Goal: Information Seeking & Learning: Learn about a topic

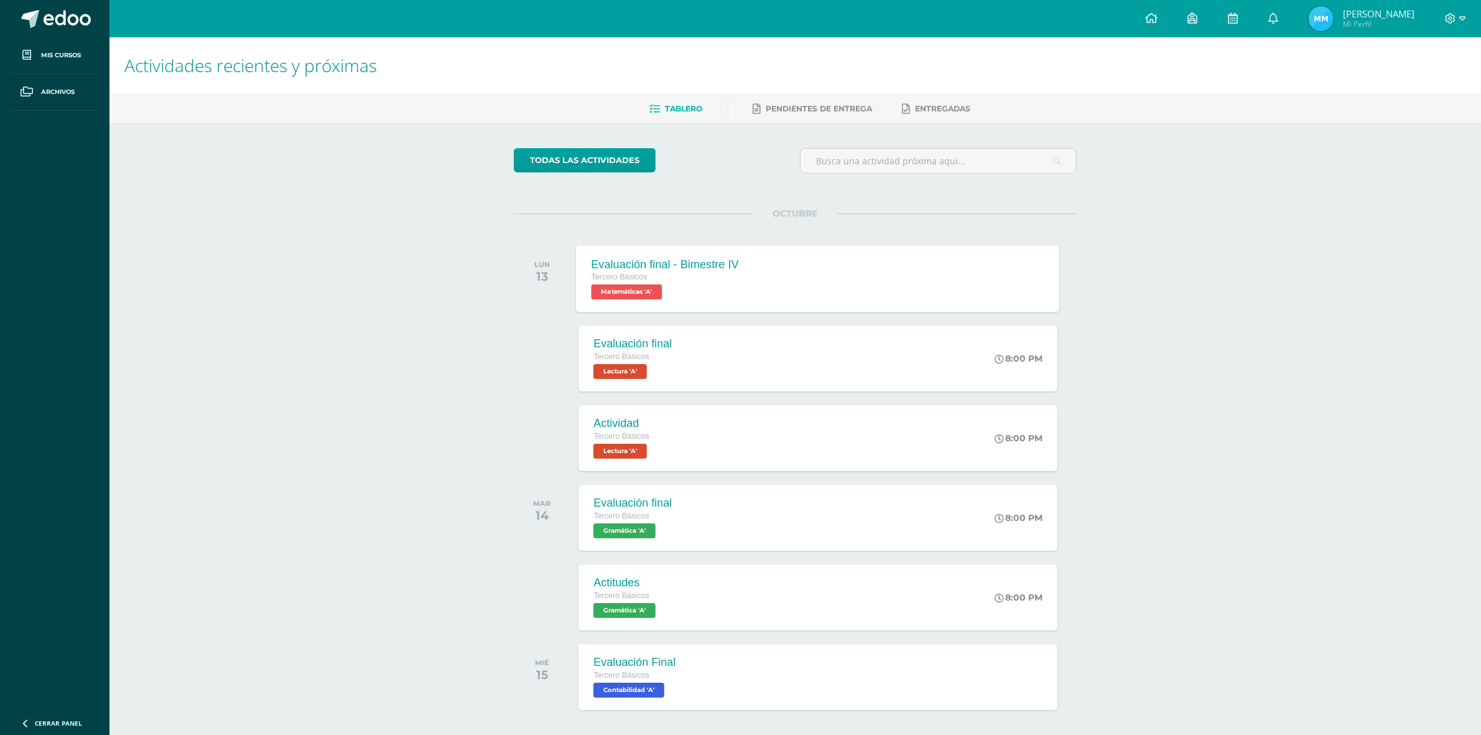
click at [642, 294] on span "Matemáticas 'A'" at bounding box center [627, 291] width 71 height 15
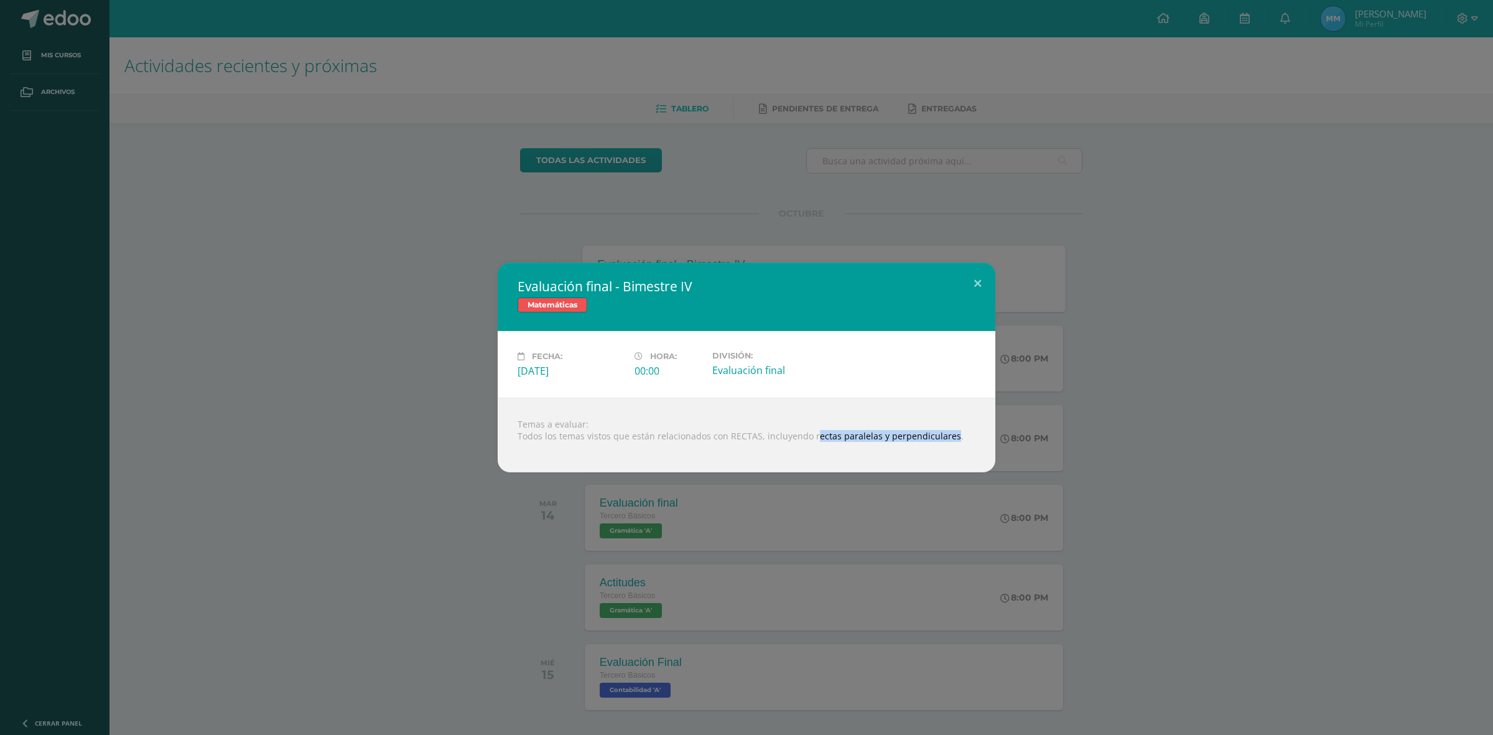
drag, startPoint x: 809, startPoint y: 436, endPoint x: 944, endPoint y: 434, distance: 135.0
click at [944, 434] on div "Temas a evaluar: Todos los temas vistos que están relacionados con RECTAS, incl…" at bounding box center [747, 435] width 498 height 75
drag, startPoint x: 944, startPoint y: 433, endPoint x: 937, endPoint y: 442, distance: 12.0
click at [937, 442] on div at bounding box center [747, 447] width 458 height 10
click at [823, 431] on div "Temas a evaluar: Todos los temas vistos que están relacionados con RECTAS, incl…" at bounding box center [747, 435] width 498 height 75
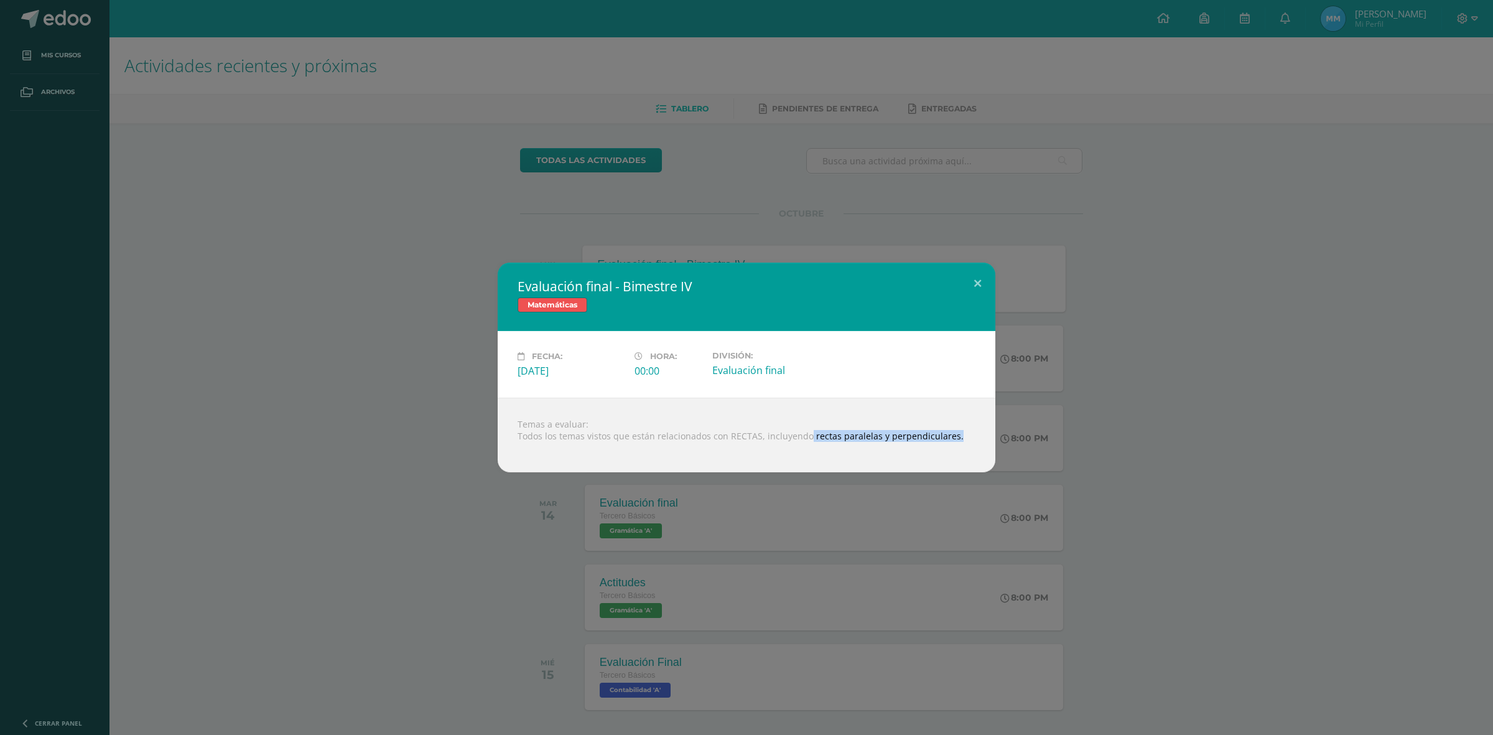
drag, startPoint x: 804, startPoint y: 439, endPoint x: 948, endPoint y: 439, distance: 143.1
click at [948, 439] on div "Temas a evaluar: Todos los temas vistos que están relacionados con RECTAS, incl…" at bounding box center [747, 435] width 498 height 75
copy div "rectas paralelas y perpendiculares."
click at [444, 282] on div "Evaluación final - Bimestre IV Matemáticas Fecha: [DATE] Hora: 00:00 División:" at bounding box center [746, 368] width 1483 height 210
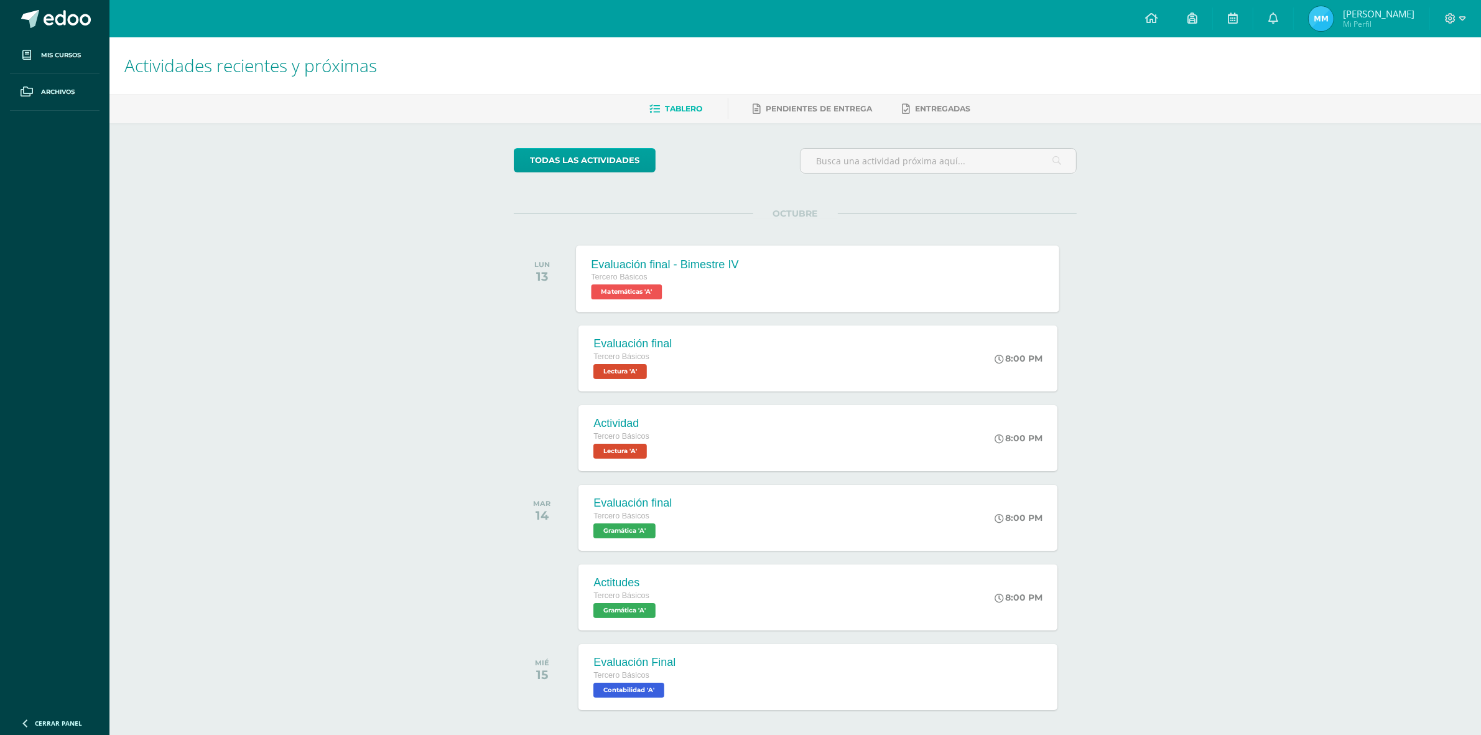
click at [542, 128] on div "todas las Actividades No tienes actividades Échale un vistazo a los demás perío…" at bounding box center [795, 455] width 613 height 665
click at [515, 160] on link "todas las Actividades" at bounding box center [585, 160] width 142 height 24
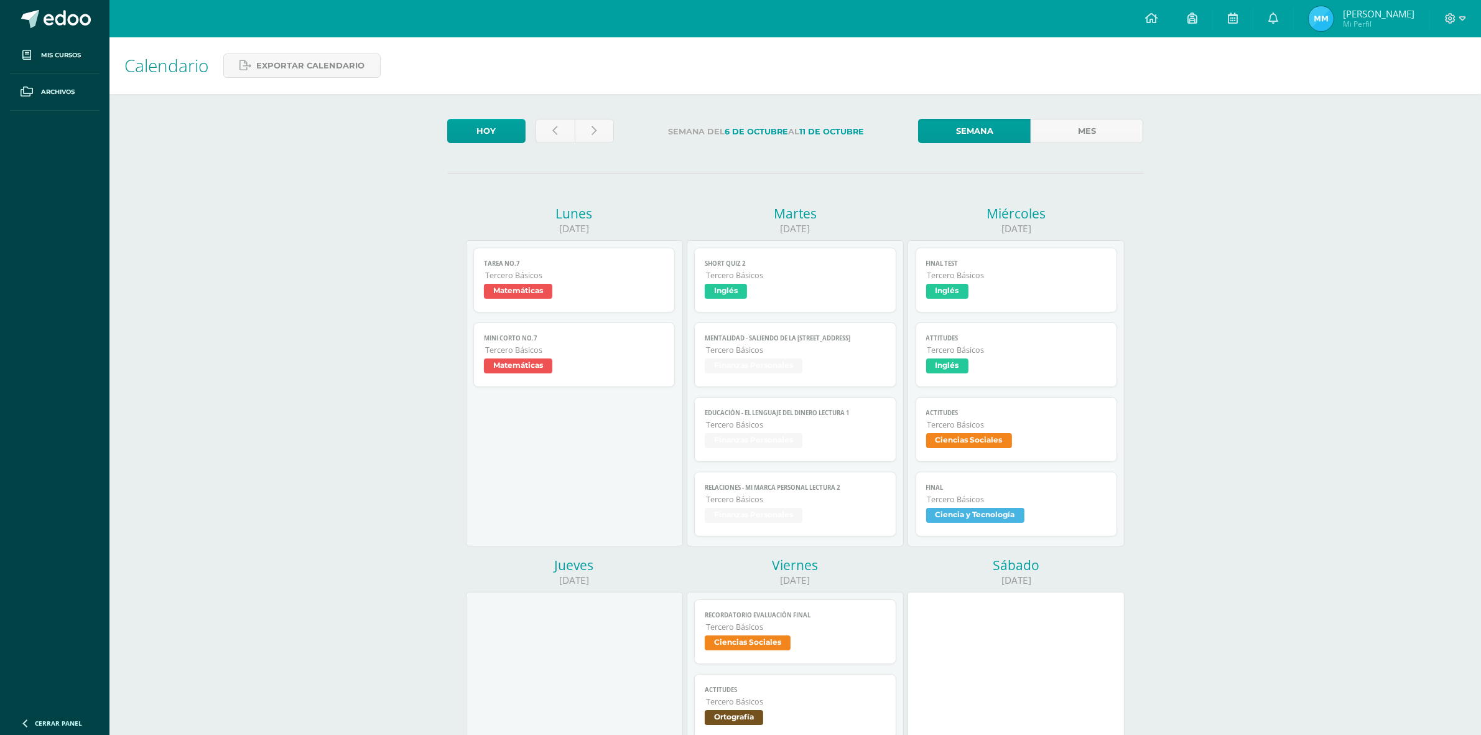
click at [573, 266] on span "Tarea No.7" at bounding box center [574, 263] width 181 height 8
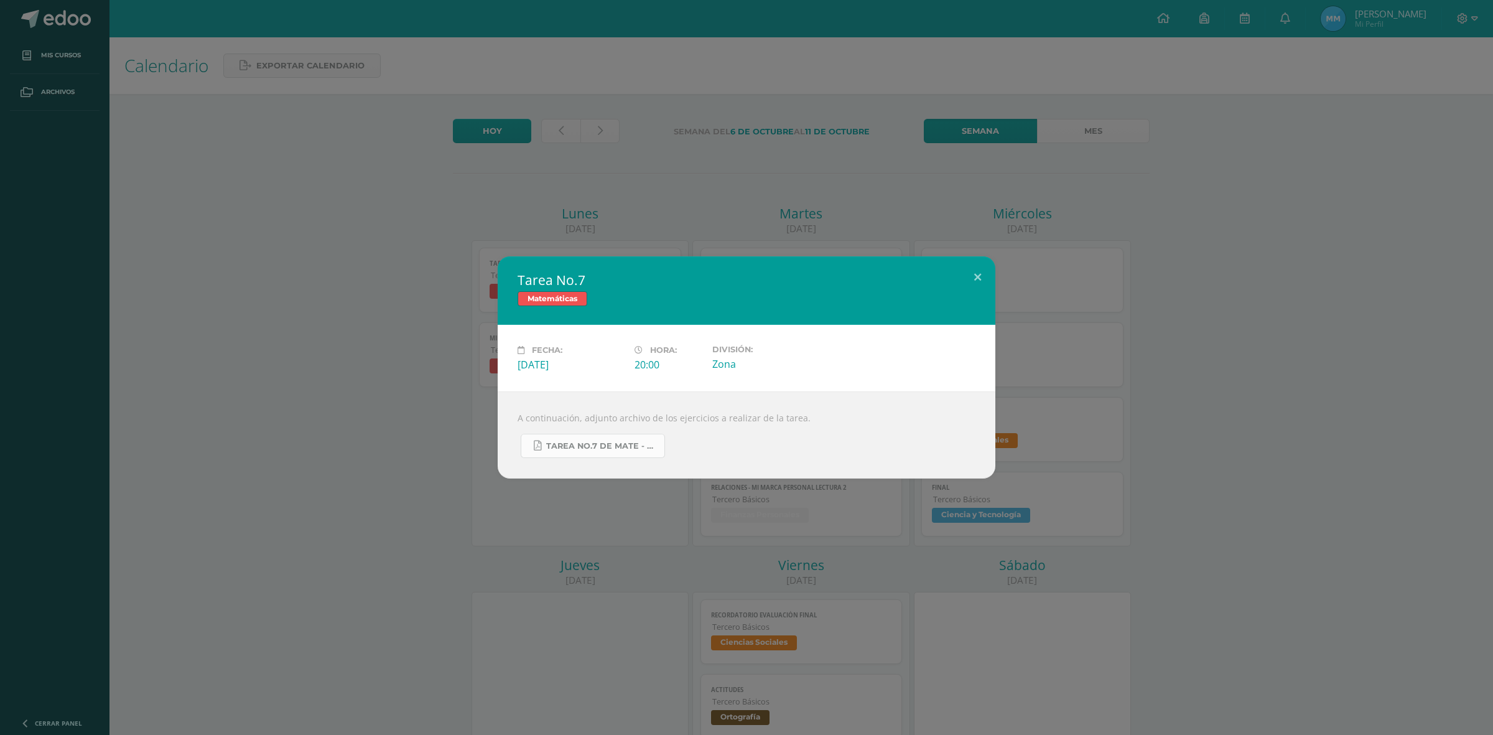
click at [605, 437] on link "Tarea No.7 de Mate - Bloque IV.pdf" at bounding box center [593, 446] width 144 height 24
